Goal: Task Accomplishment & Management: Manage account settings

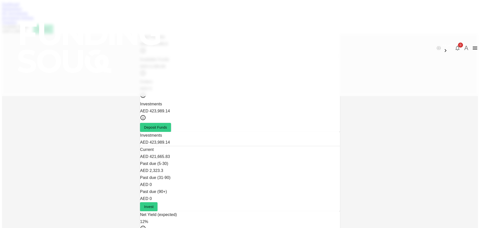
click at [142, 11] on div "Marketplace" at bounding box center [240, 9] width 476 height 5
click at [22, 11] on link "Marketplace" at bounding box center [12, 9] width 20 height 4
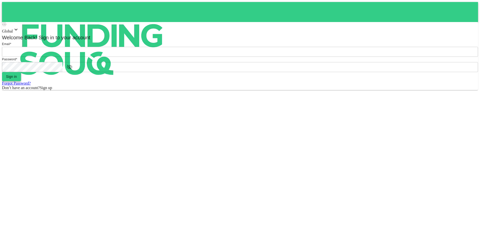
type input "[EMAIL_ADDRESS][DOMAIN_NAME]"
click at [21, 81] on button "Sign in" at bounding box center [11, 76] width 19 height 9
